Goal: Navigation & Orientation: Find specific page/section

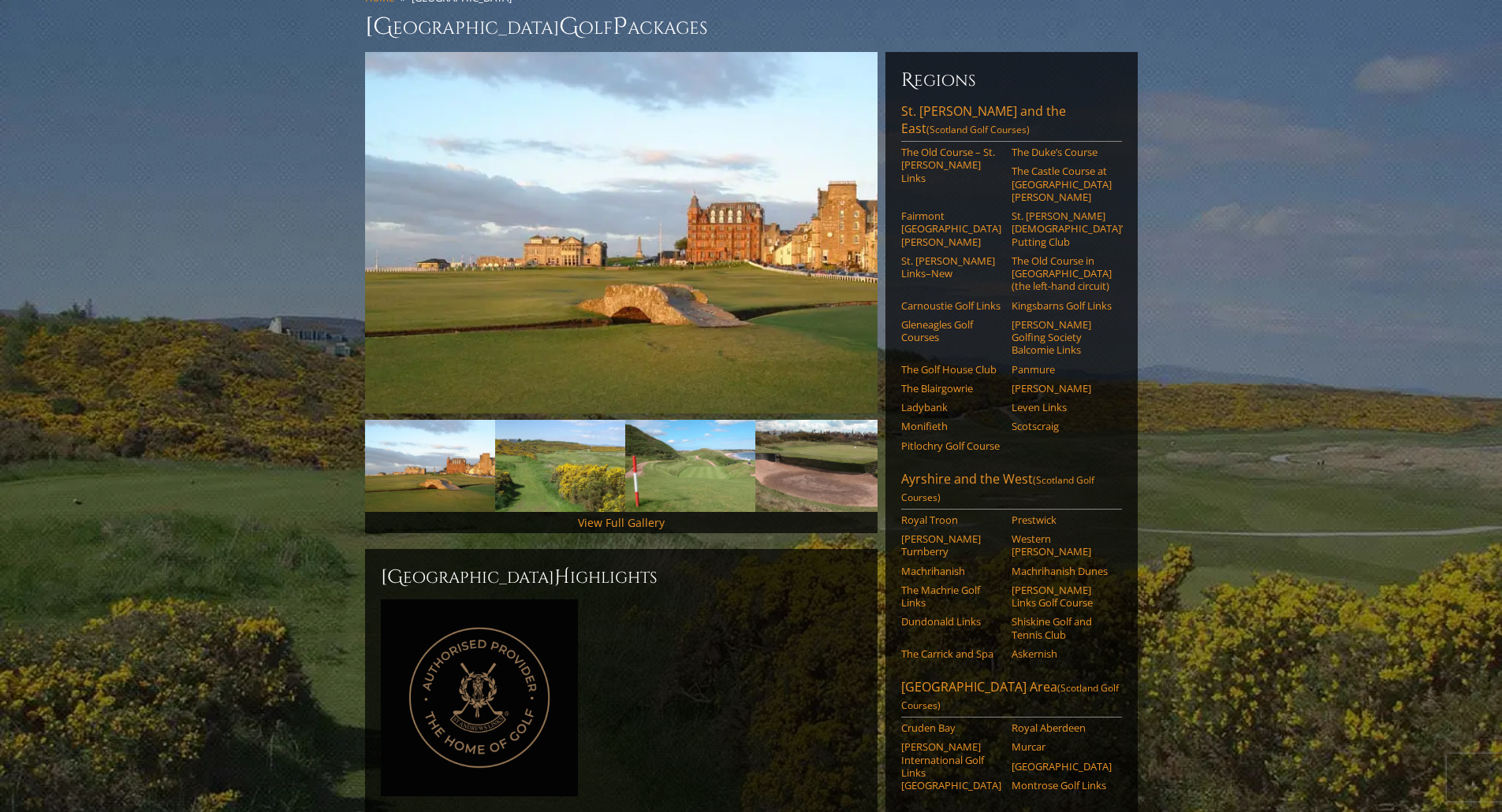
scroll to position [157, 0]
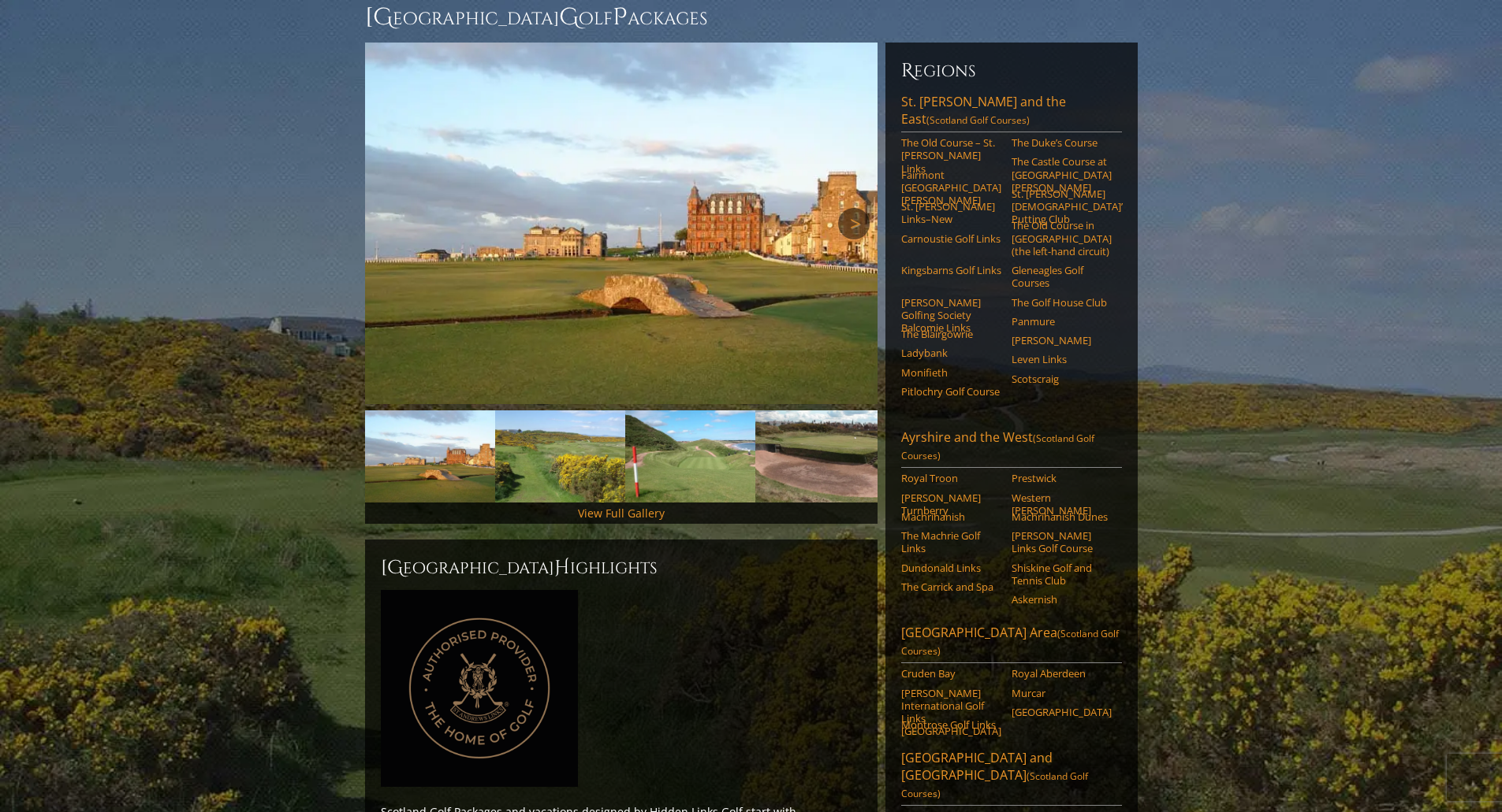
click at [846, 208] on link "Next" at bounding box center [853, 224] width 32 height 32
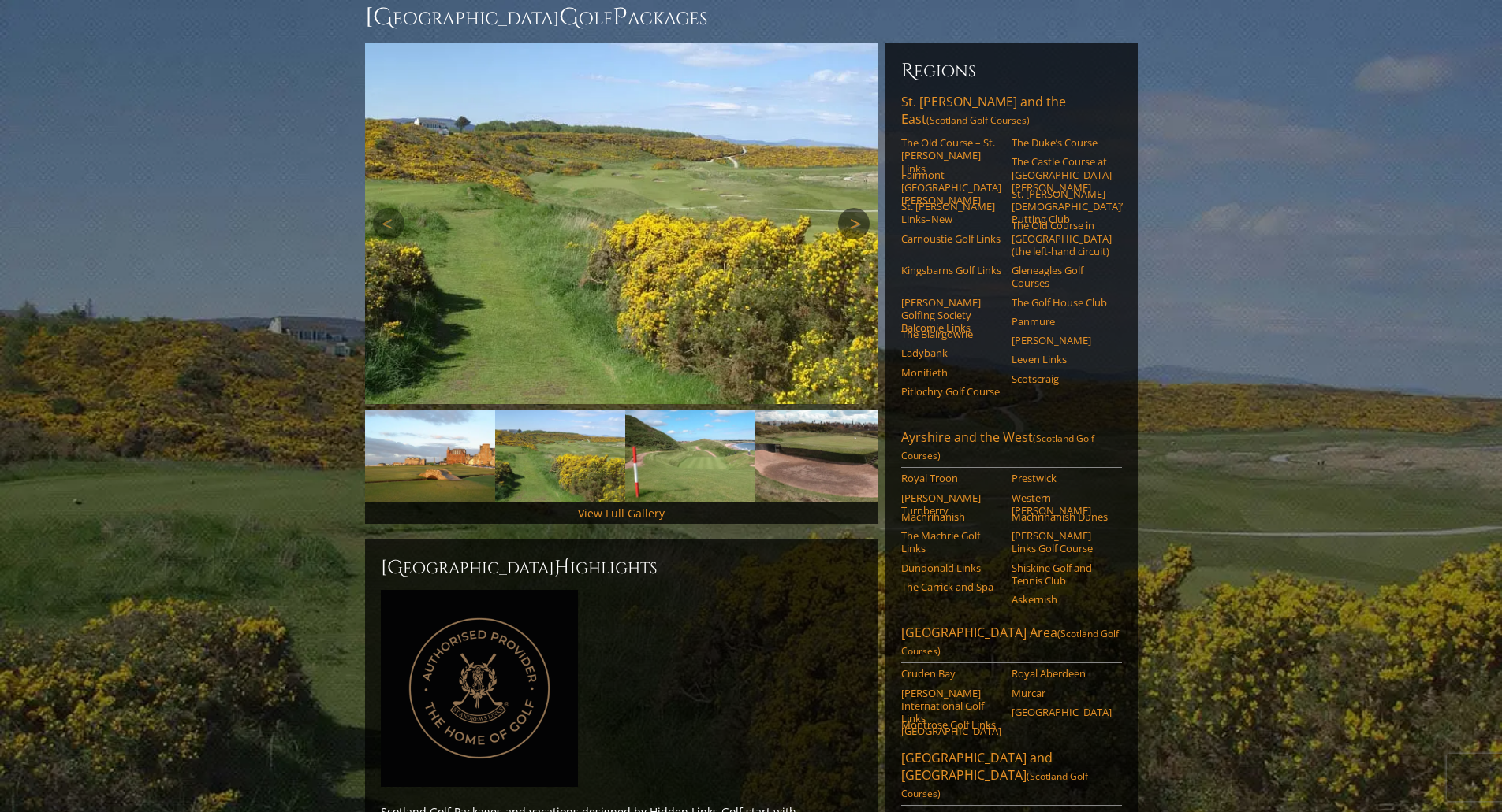
click at [846, 208] on link "Next" at bounding box center [853, 224] width 32 height 32
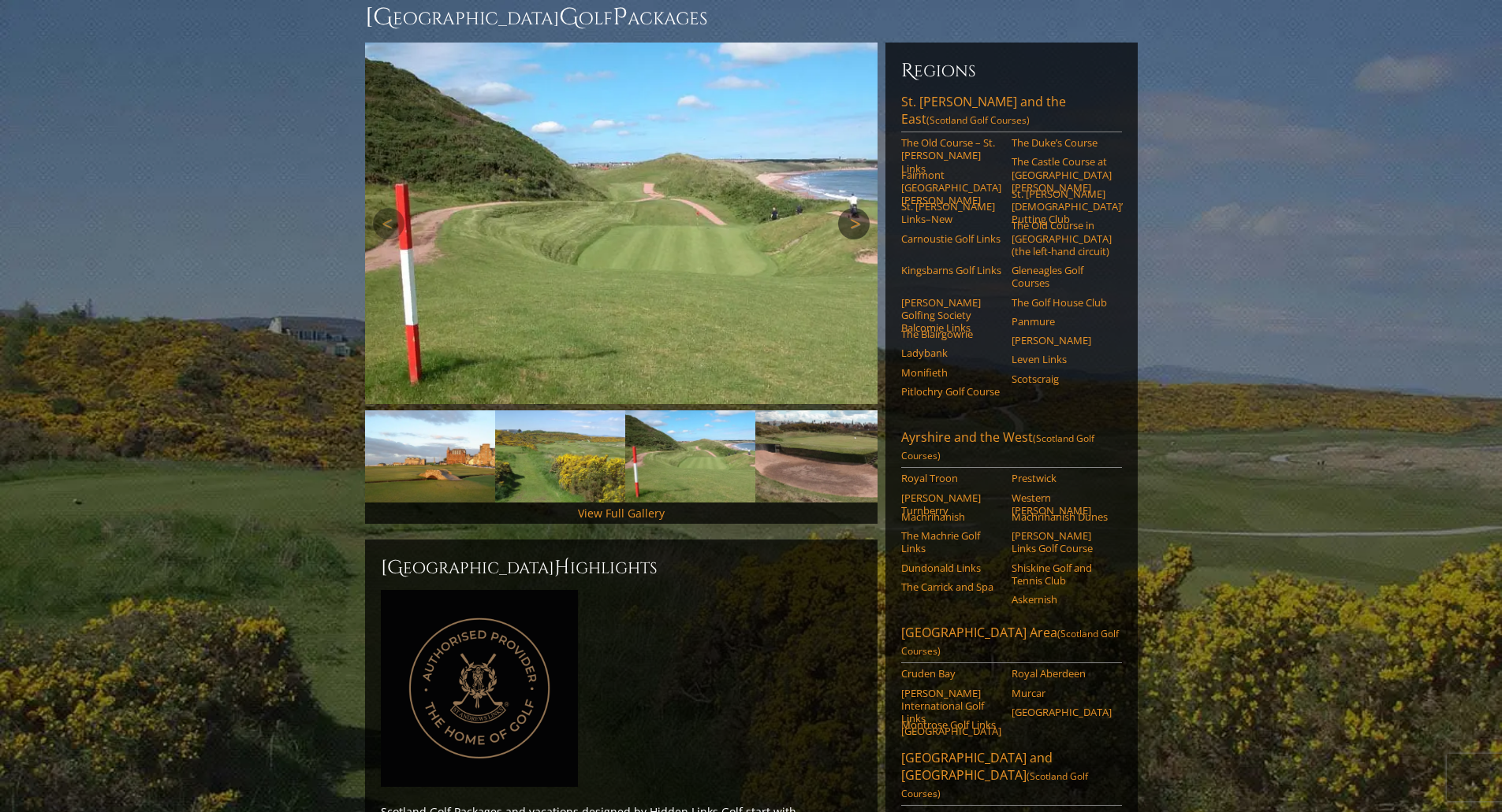
click at [846, 208] on link "Next" at bounding box center [853, 224] width 32 height 32
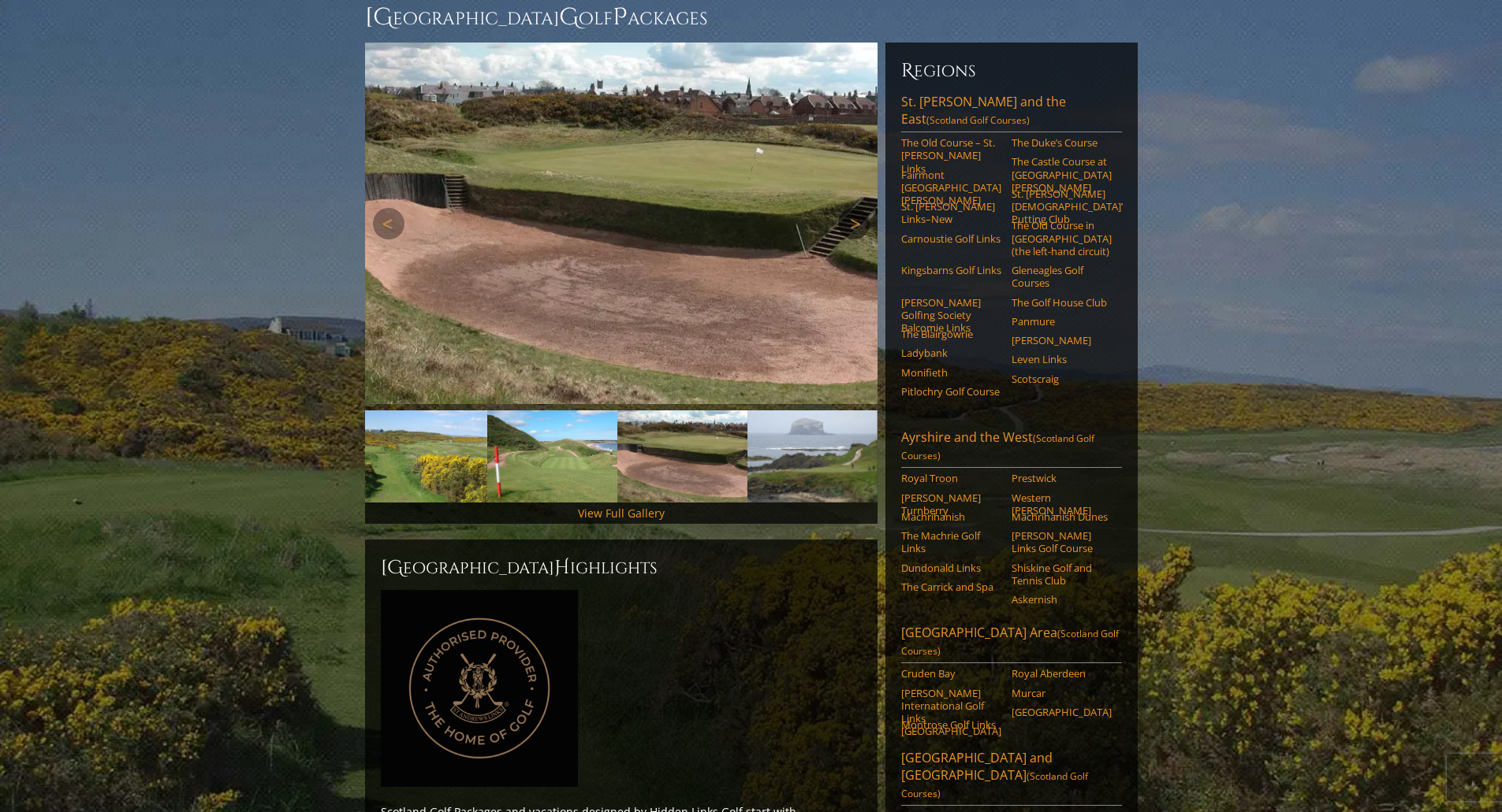
click at [846, 208] on link "Next" at bounding box center [853, 224] width 32 height 32
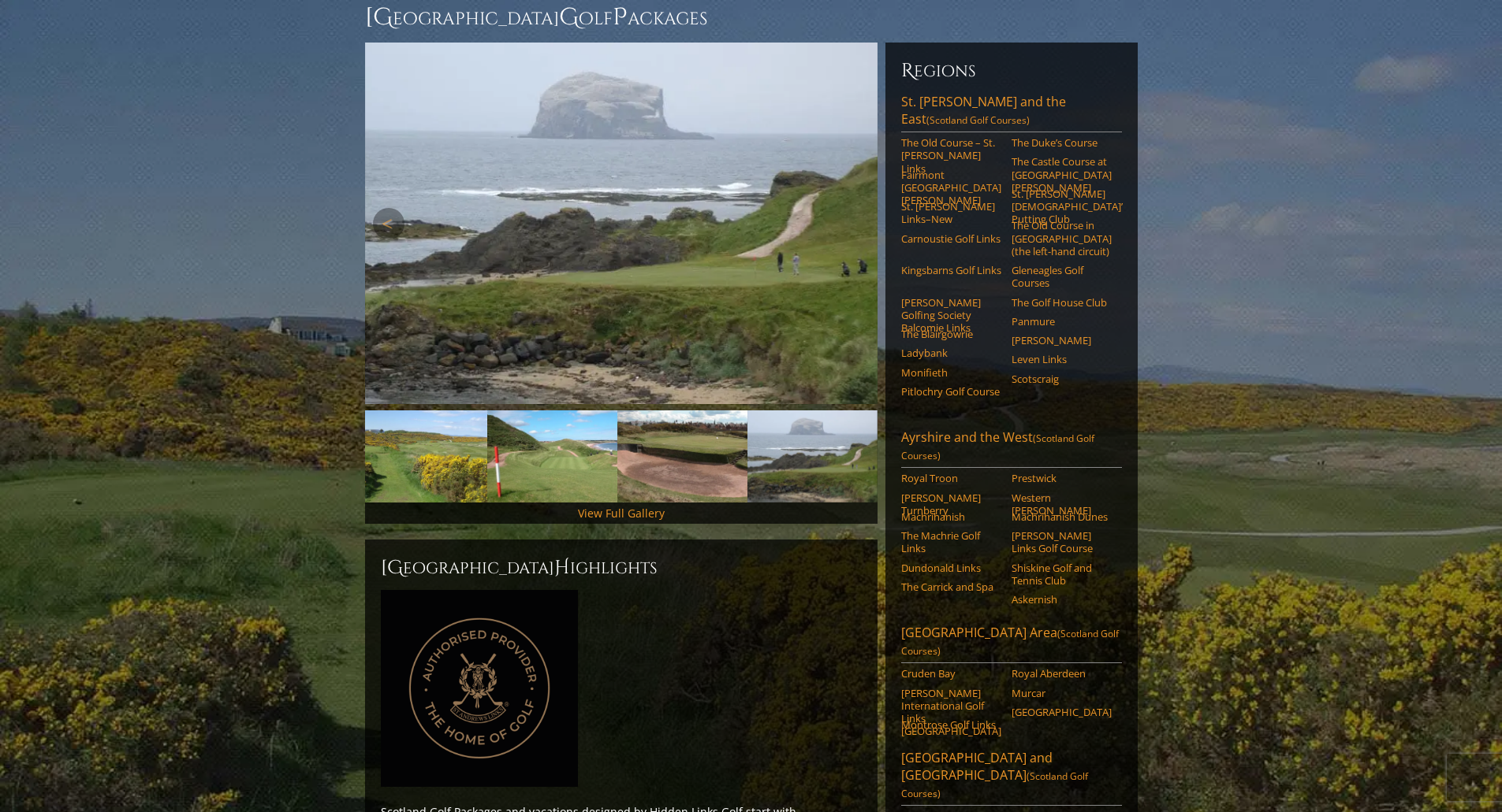
click at [846, 208] on link "Next" at bounding box center [853, 224] width 32 height 32
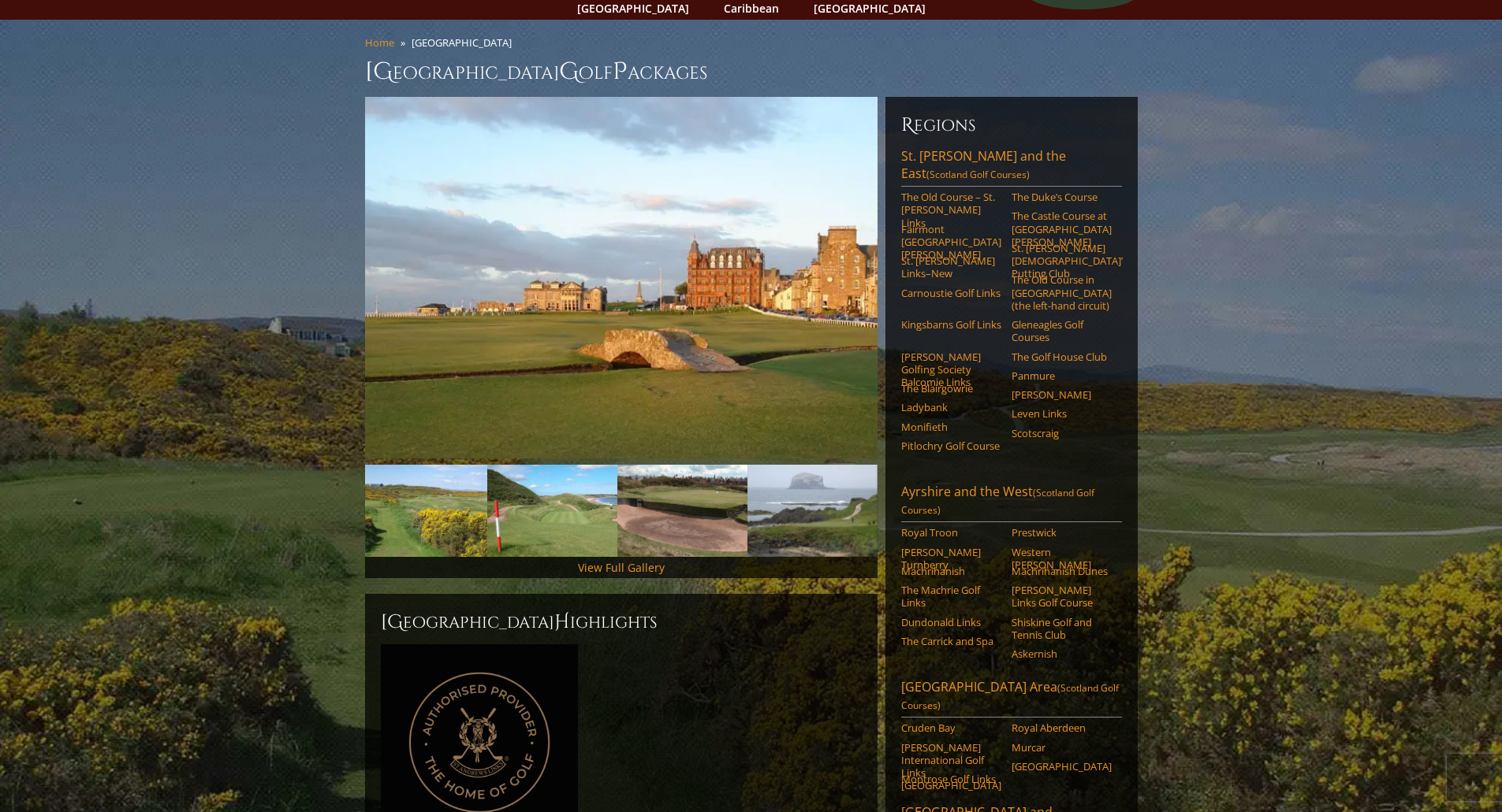
scroll to position [0, 0]
